Goal: Transaction & Acquisition: Purchase product/service

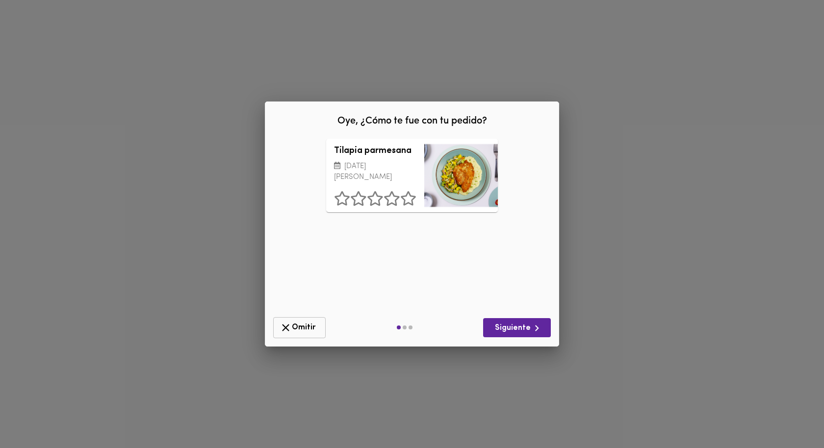
click at [299, 325] on span "Omitir" at bounding box center [300, 328] width 40 height 12
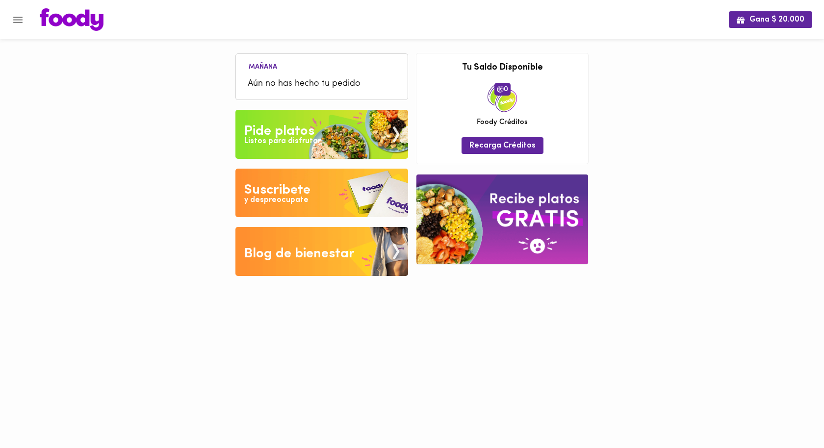
click at [320, 118] on img at bounding box center [321, 134] width 173 height 49
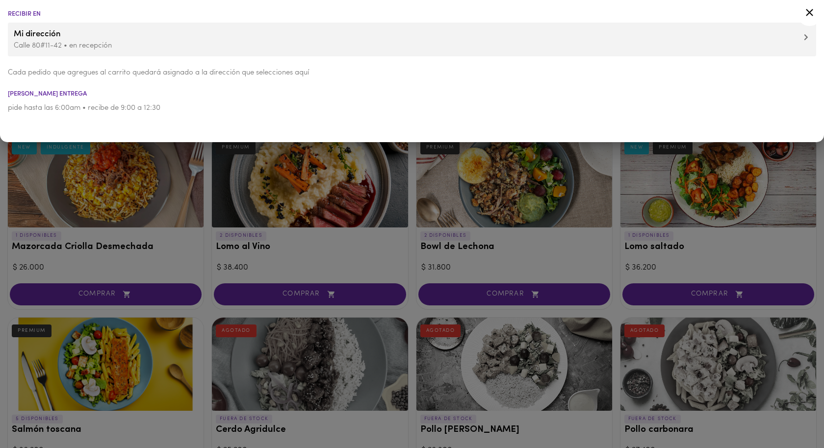
click at [201, 259] on div at bounding box center [412, 224] width 824 height 448
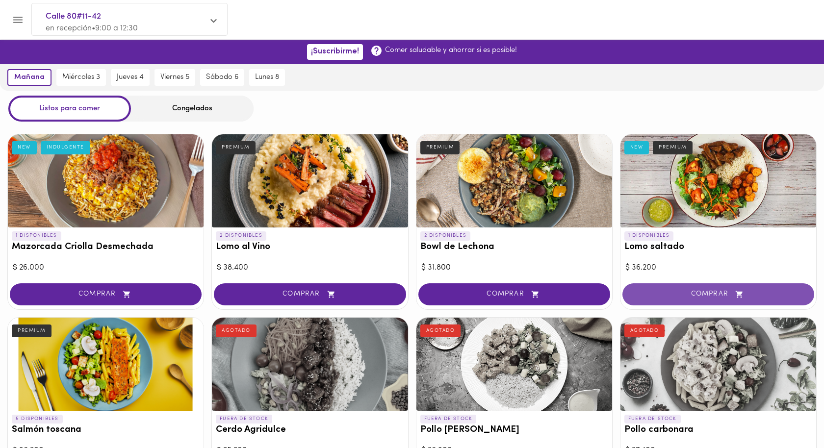
click at [647, 295] on span "COMPRAR" at bounding box center [718, 294] width 167 height 8
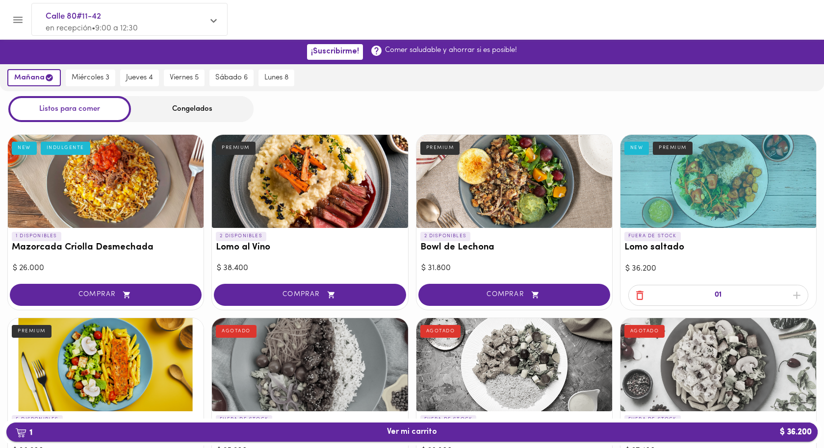
click at [421, 435] on span "1 Ver mi carrito $ 36.200" at bounding box center [412, 432] width 50 height 9
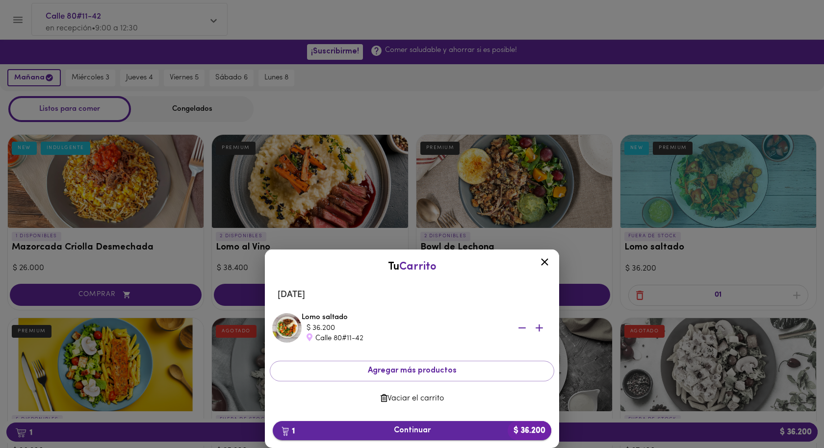
click at [398, 428] on span "1 Continuar $ 36.200" at bounding box center [412, 430] width 263 height 9
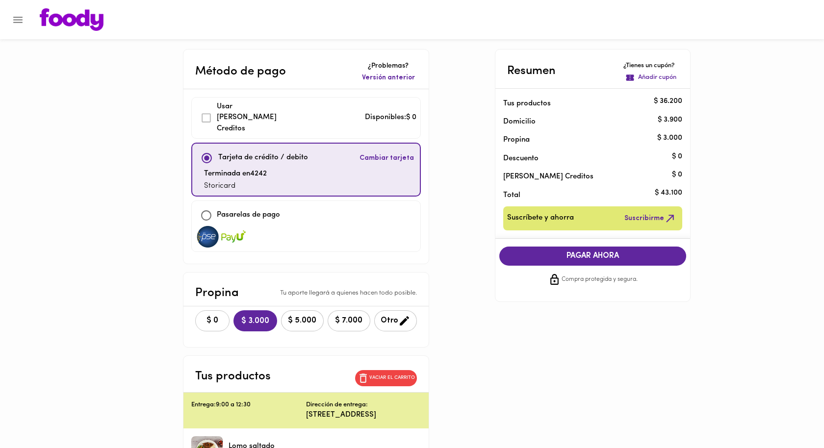
click at [207, 316] on span "$ 0" at bounding box center [213, 320] width 22 height 9
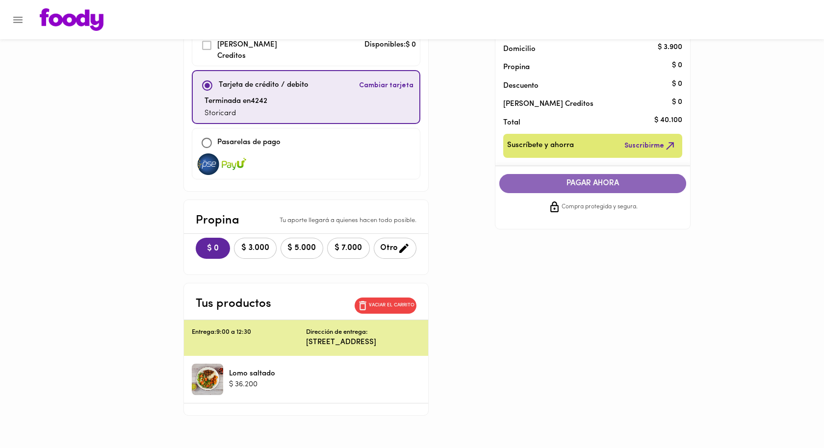
click at [543, 191] on button "PAGAR AHORA" at bounding box center [592, 183] width 187 height 19
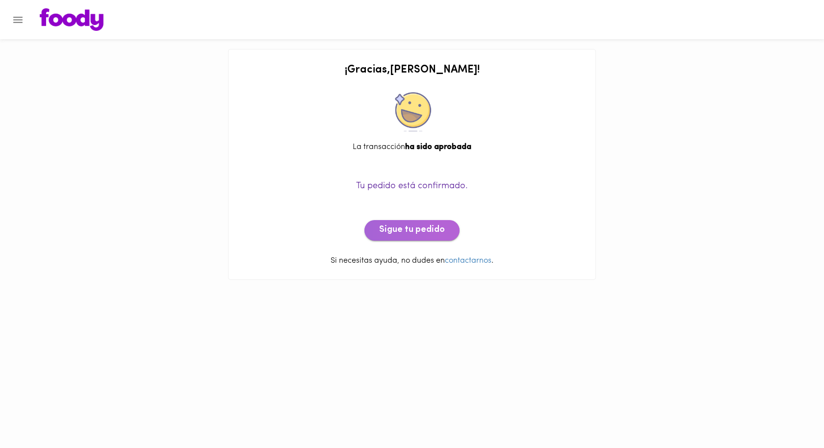
click at [437, 229] on span "Sigue tu pedido" at bounding box center [412, 230] width 66 height 11
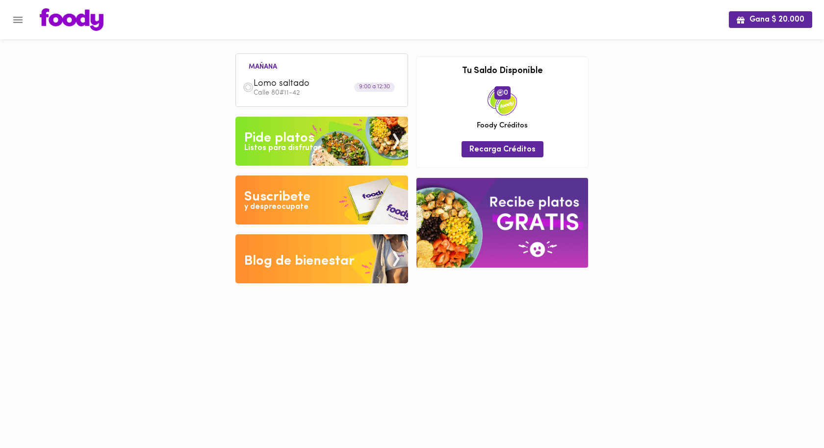
click at [325, 148] on img at bounding box center [321, 141] width 173 height 49
